Goal: Task Accomplishment & Management: Complete application form

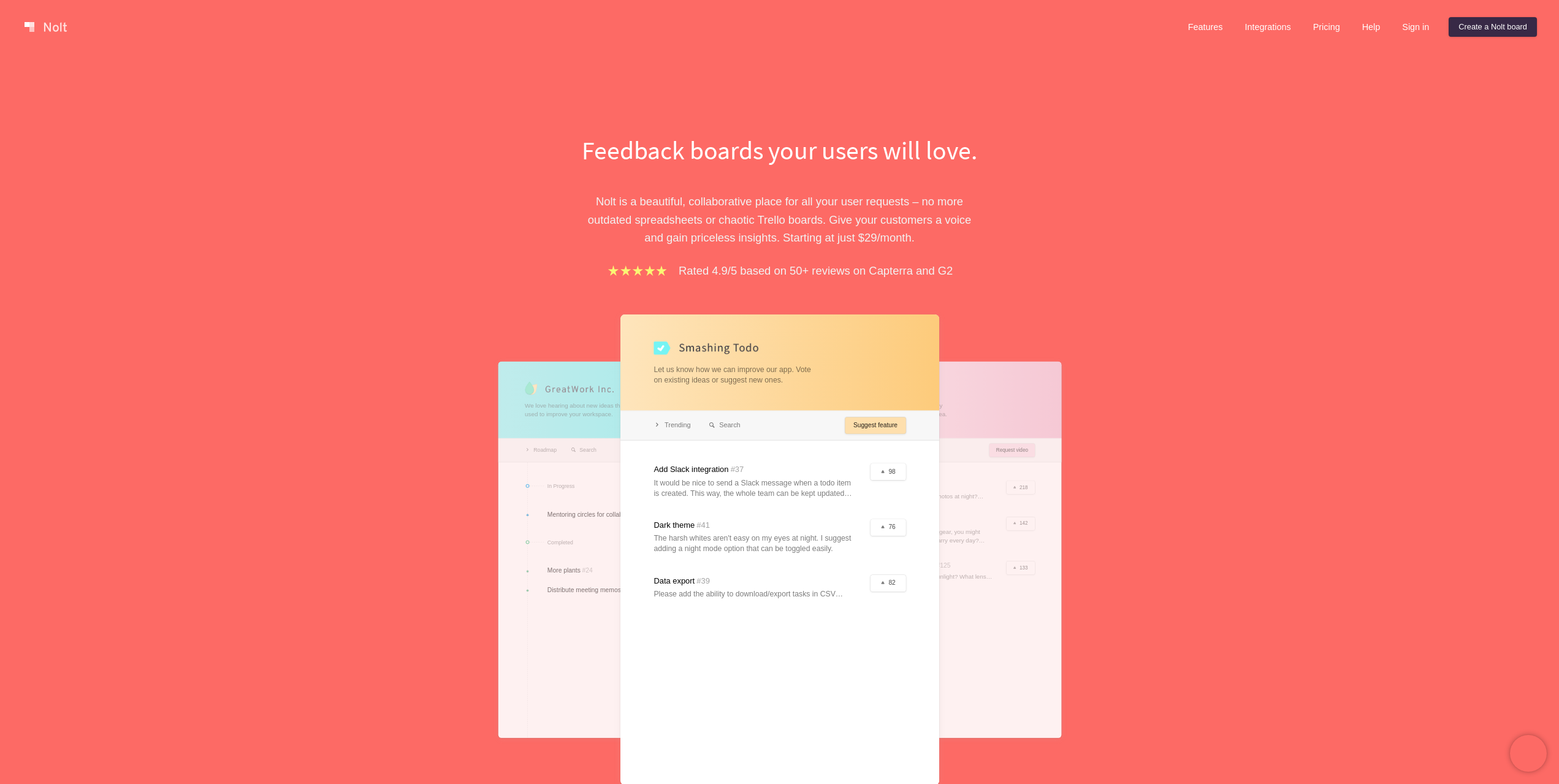
click at [1188, 26] on link "Features" at bounding box center [1205, 27] width 54 height 20
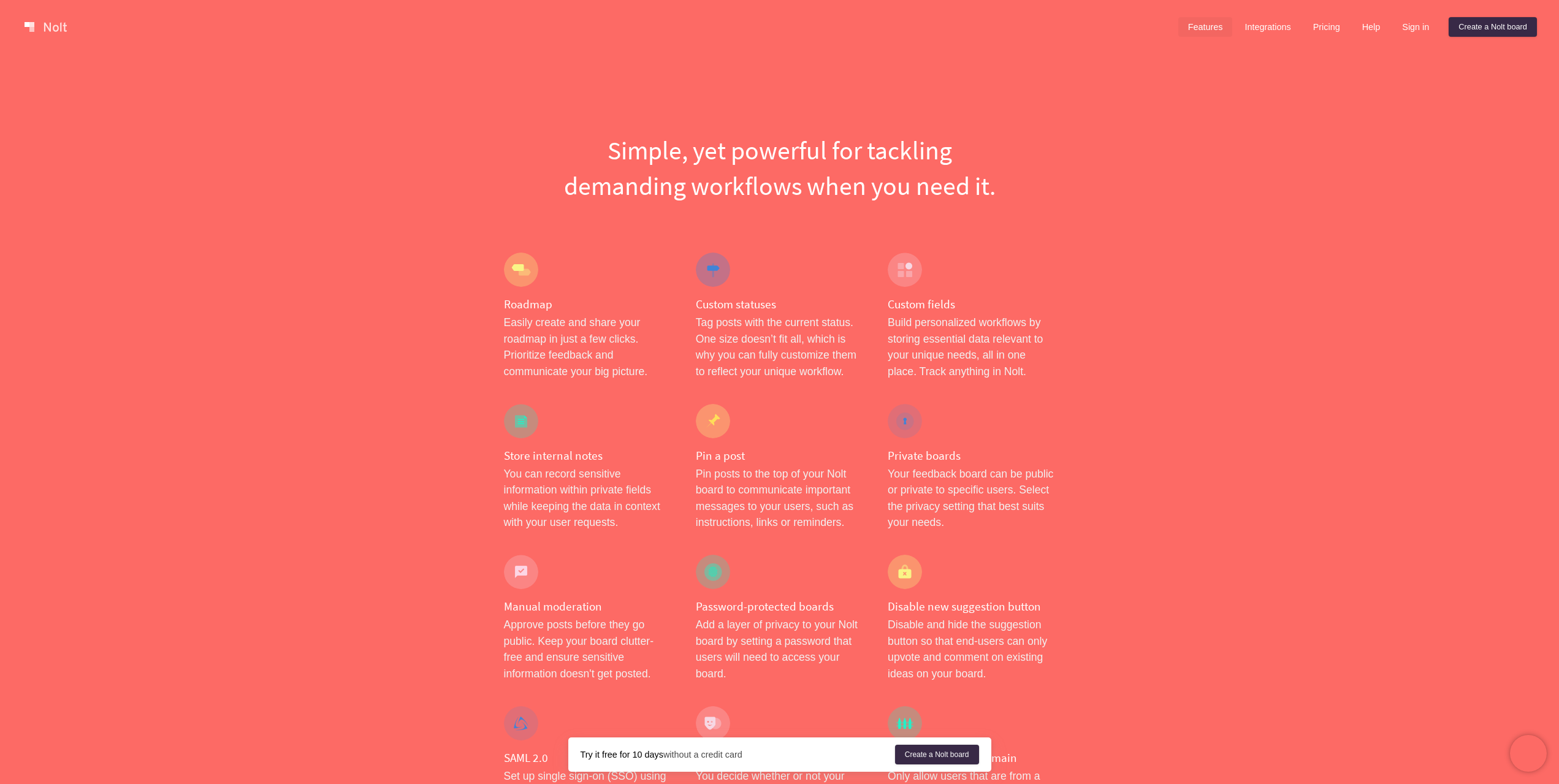
click at [1257, 25] on link "Integrations" at bounding box center [1267, 27] width 65 height 20
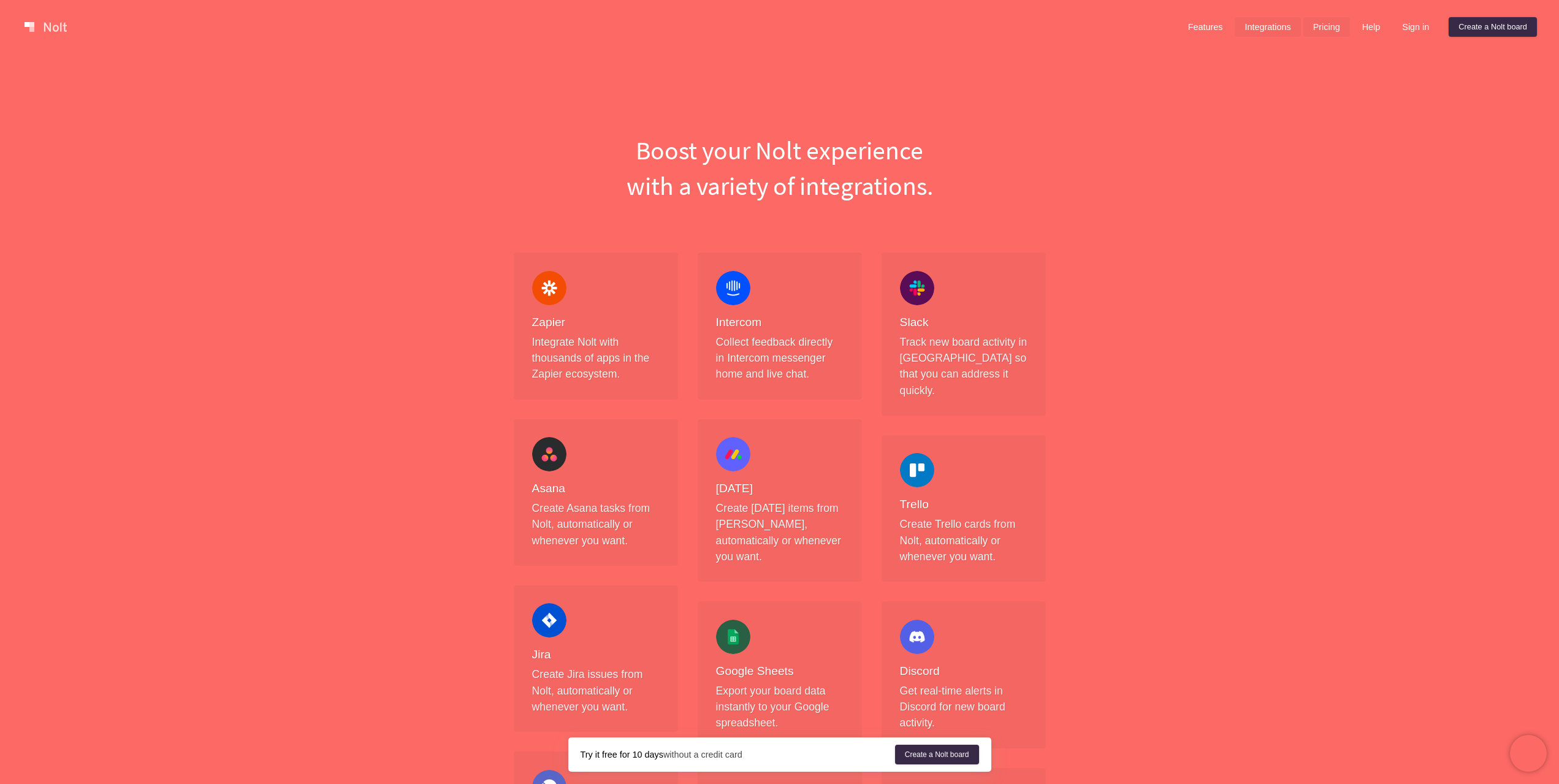
click at [1315, 29] on link "Pricing" at bounding box center [1326, 27] width 46 height 20
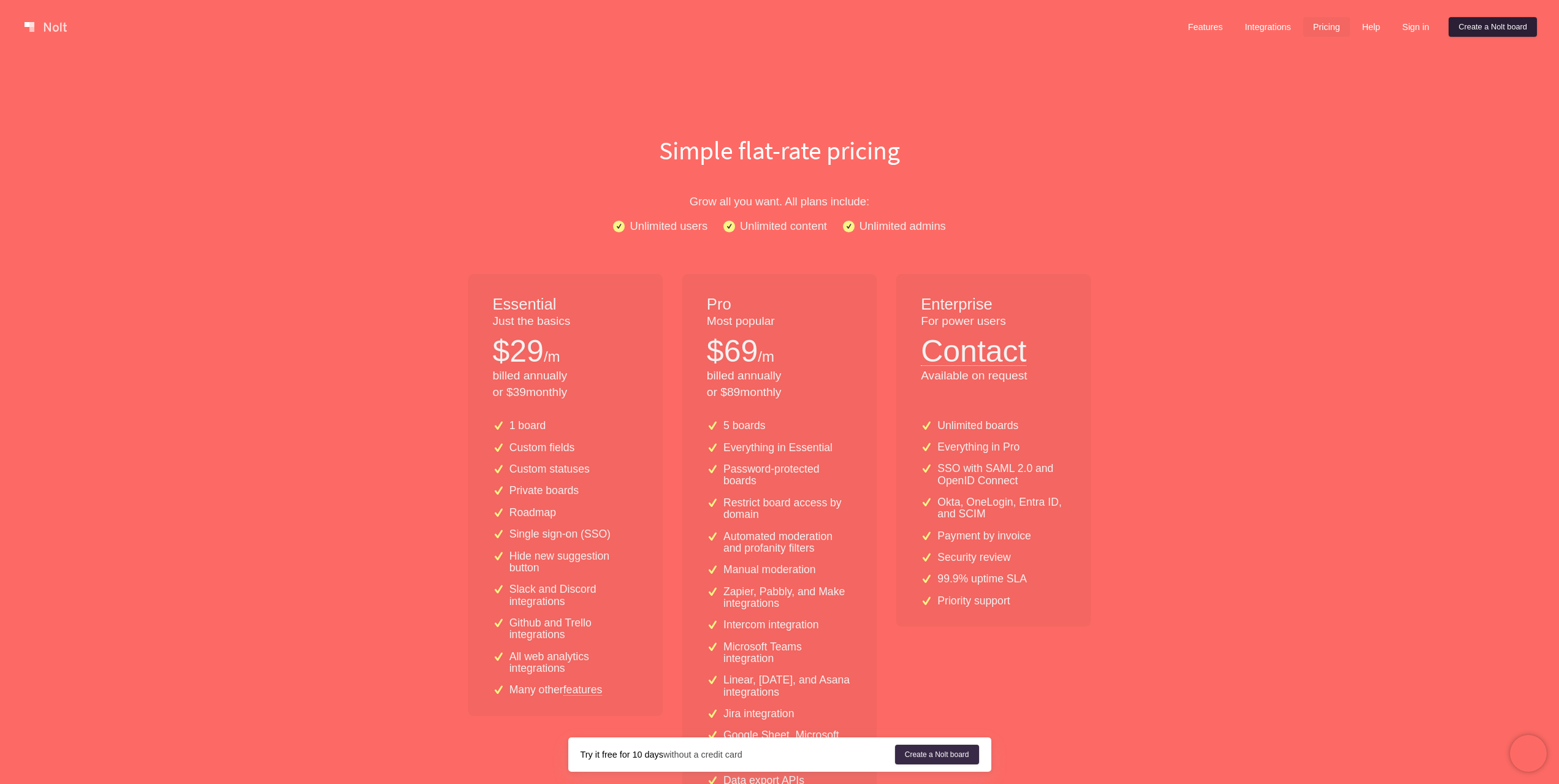
click at [1483, 25] on link "Create a Nolt board" at bounding box center [1492, 27] width 88 height 20
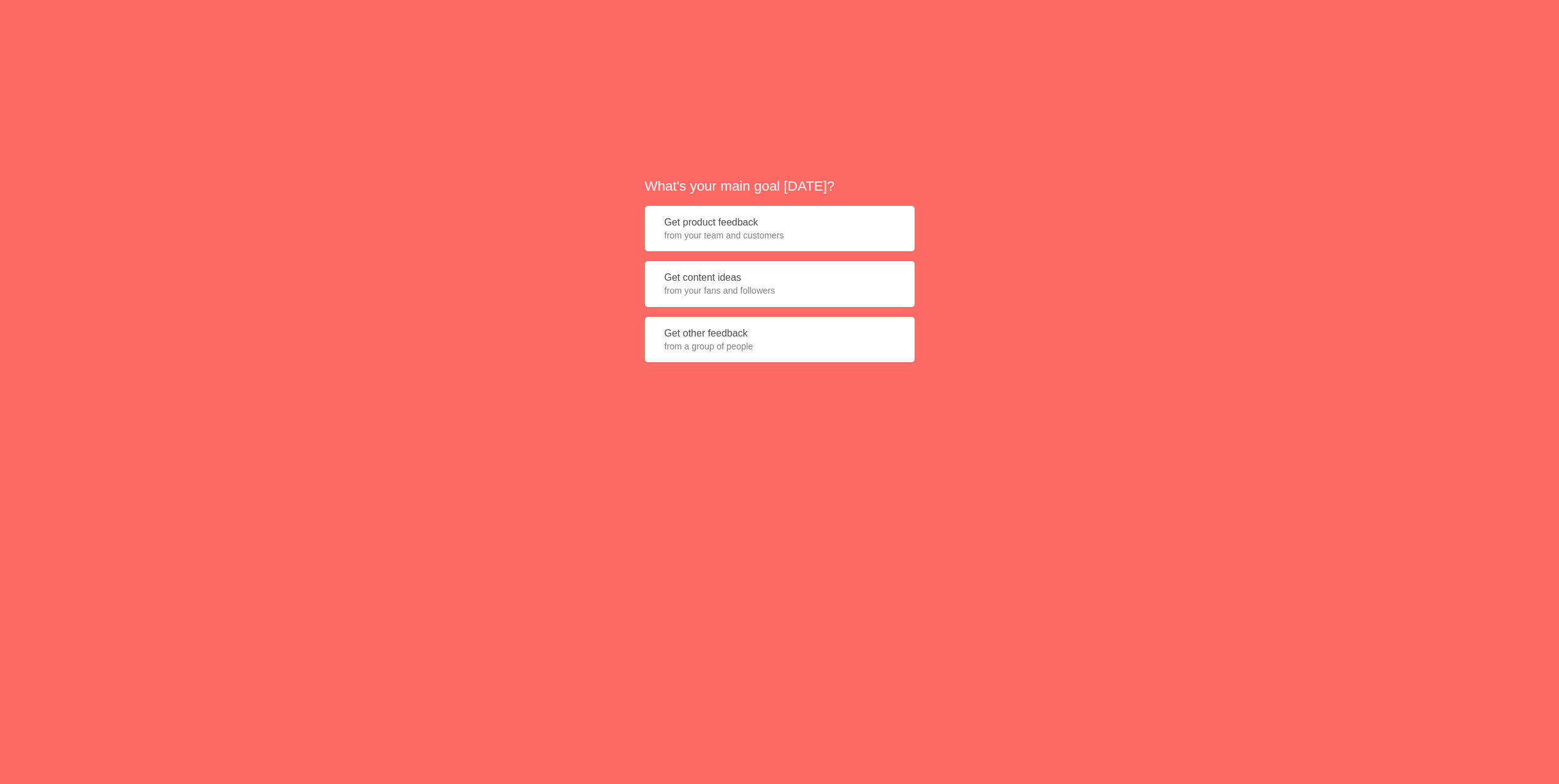
click at [815, 233] on span "from your team and customers" at bounding box center [780, 235] width 231 height 12
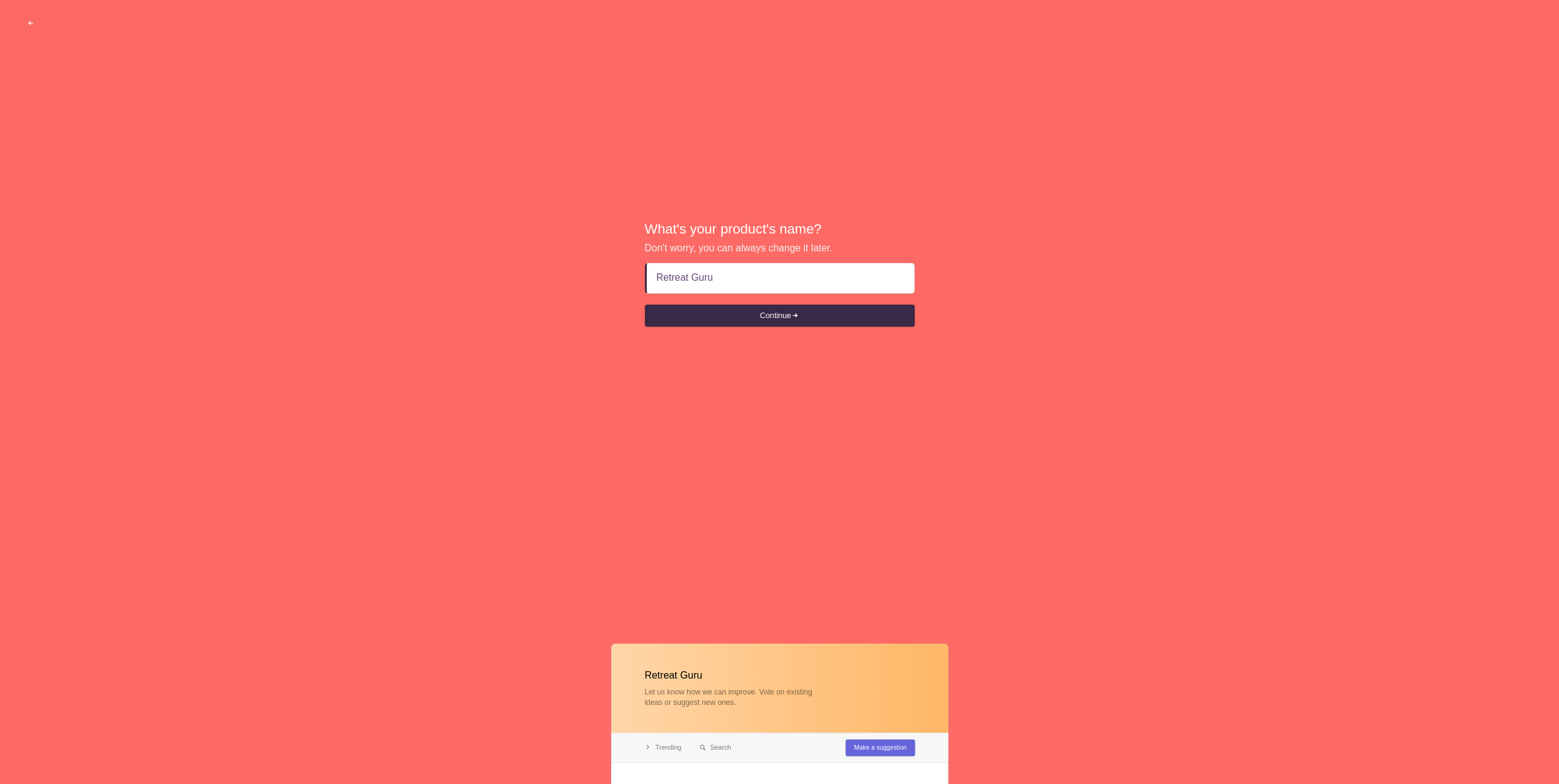
type input "Retreat Guru"
click at [779, 315] on button "Continue" at bounding box center [780, 316] width 269 height 22
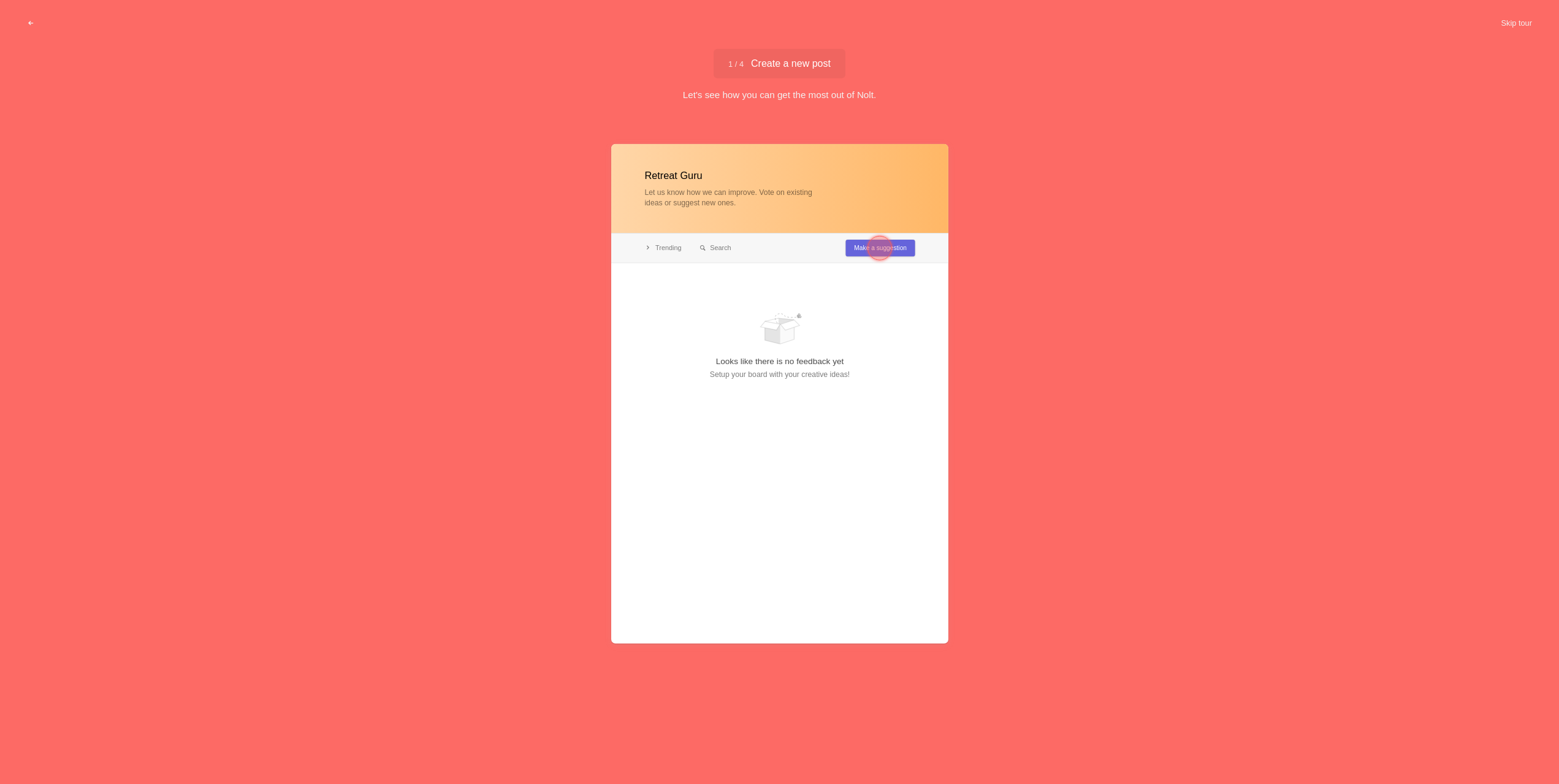
click at [869, 247] on div at bounding box center [879, 248] width 24 height 24
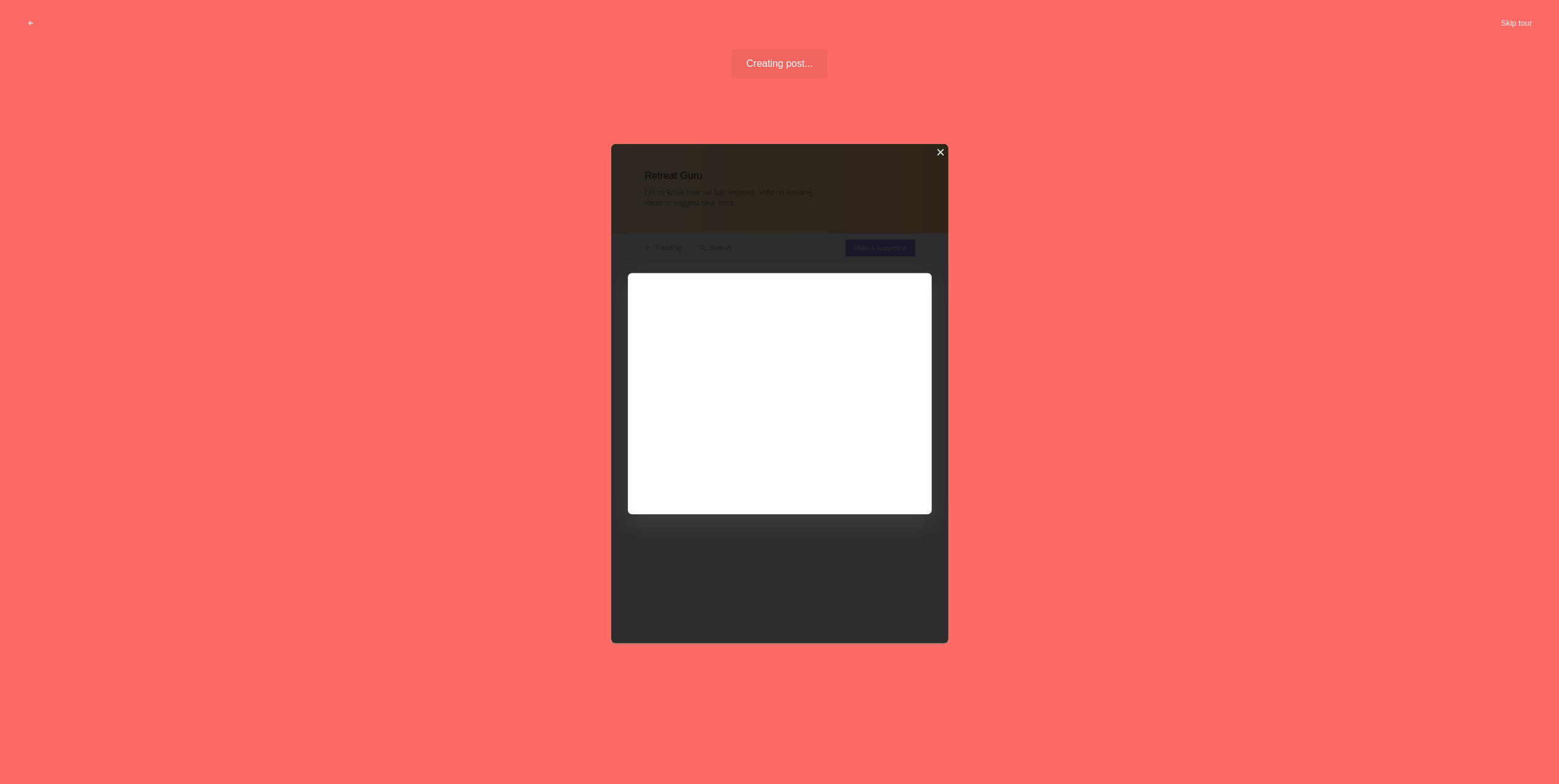
click at [943, 152] on div at bounding box center [939, 152] width 9 height 9
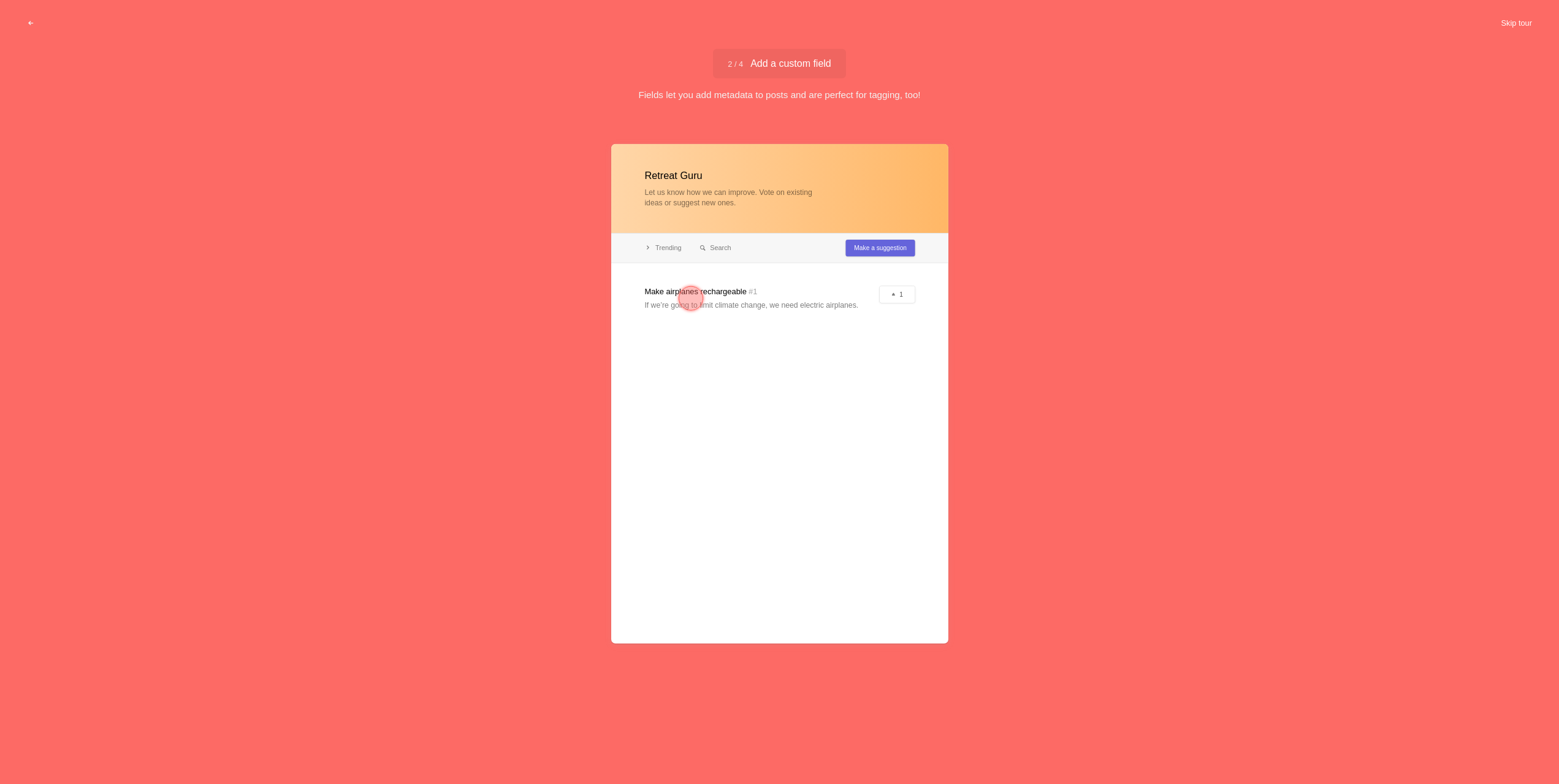
click at [1518, 21] on button "Skip tour" at bounding box center [1515, 23] width 61 height 22
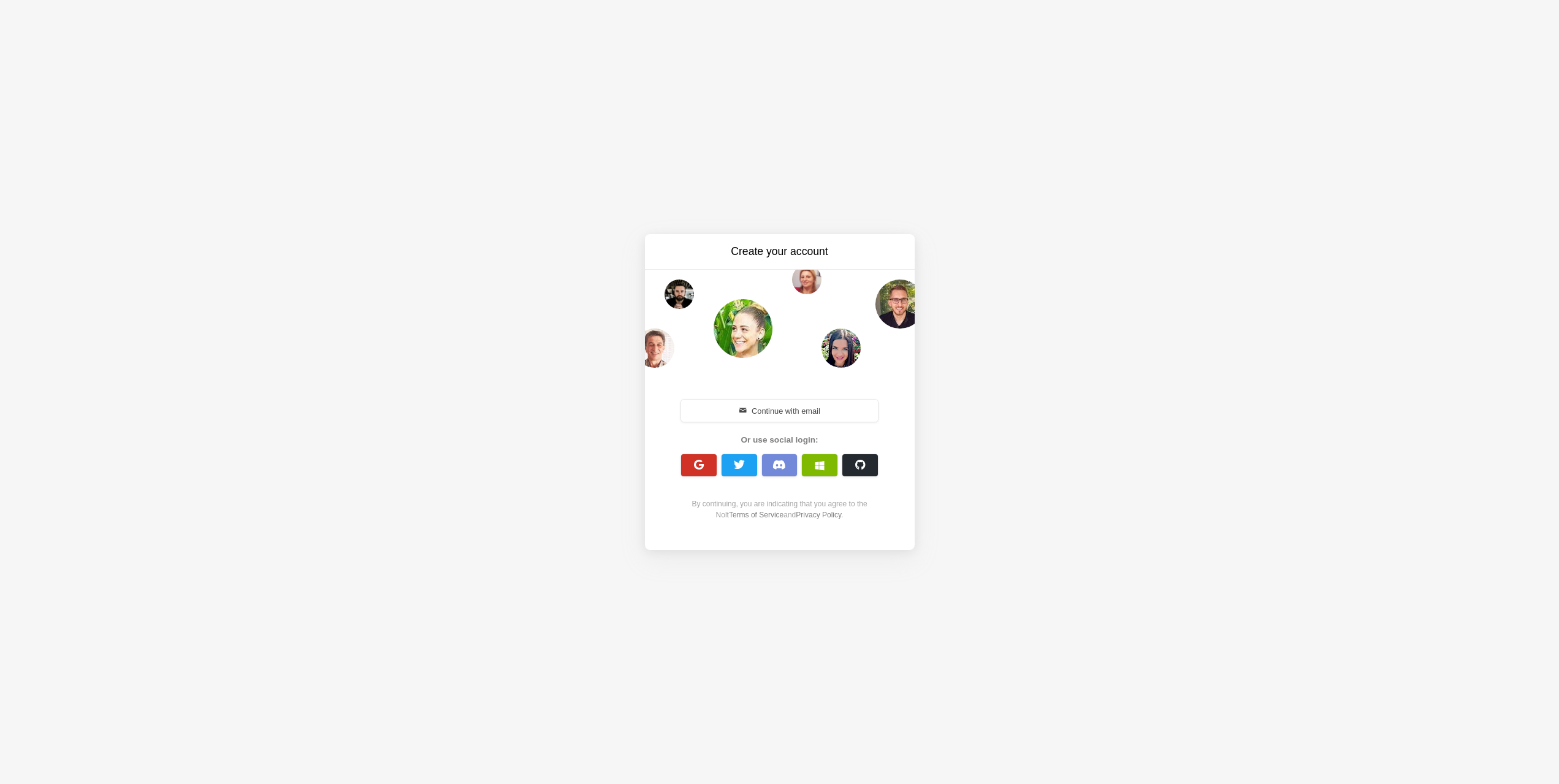
click at [703, 466] on span "button" at bounding box center [698, 464] width 12 height 12
